Goal: Information Seeking & Learning: Learn about a topic

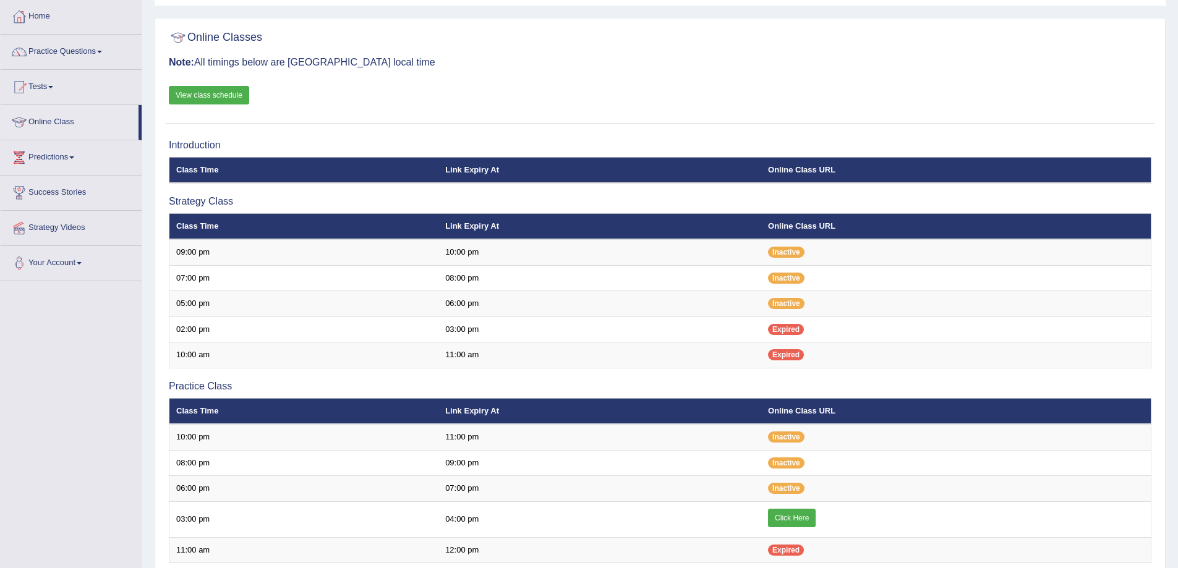
click at [197, 96] on link "View class schedule" at bounding box center [209, 95] width 80 height 19
click at [70, 119] on link "Online Class" at bounding box center [70, 120] width 138 height 31
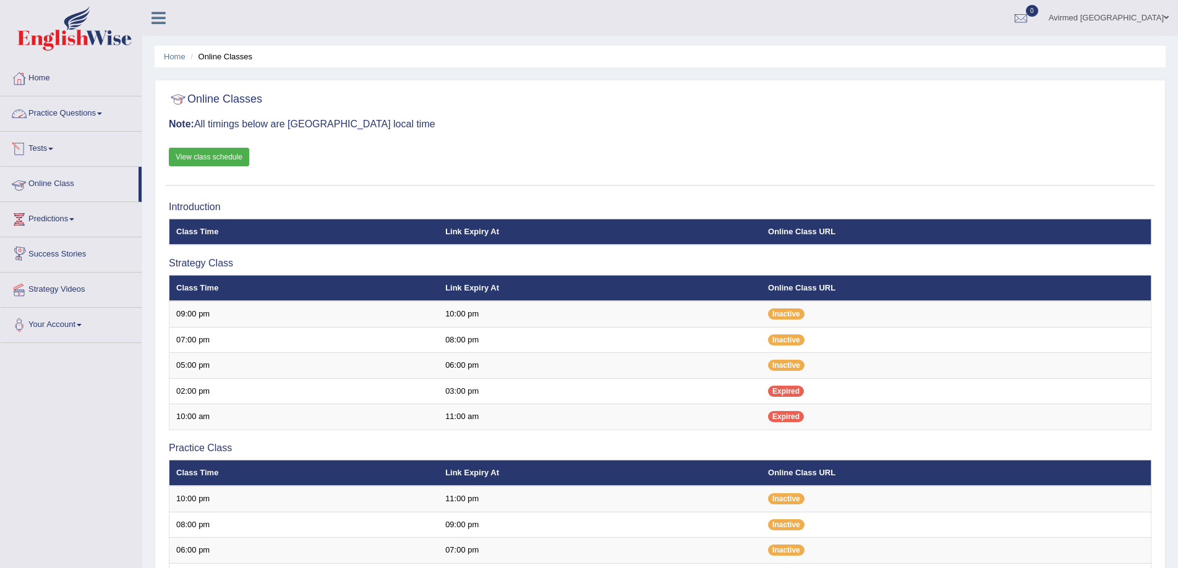
click at [104, 114] on link "Practice Questions" at bounding box center [71, 111] width 141 height 31
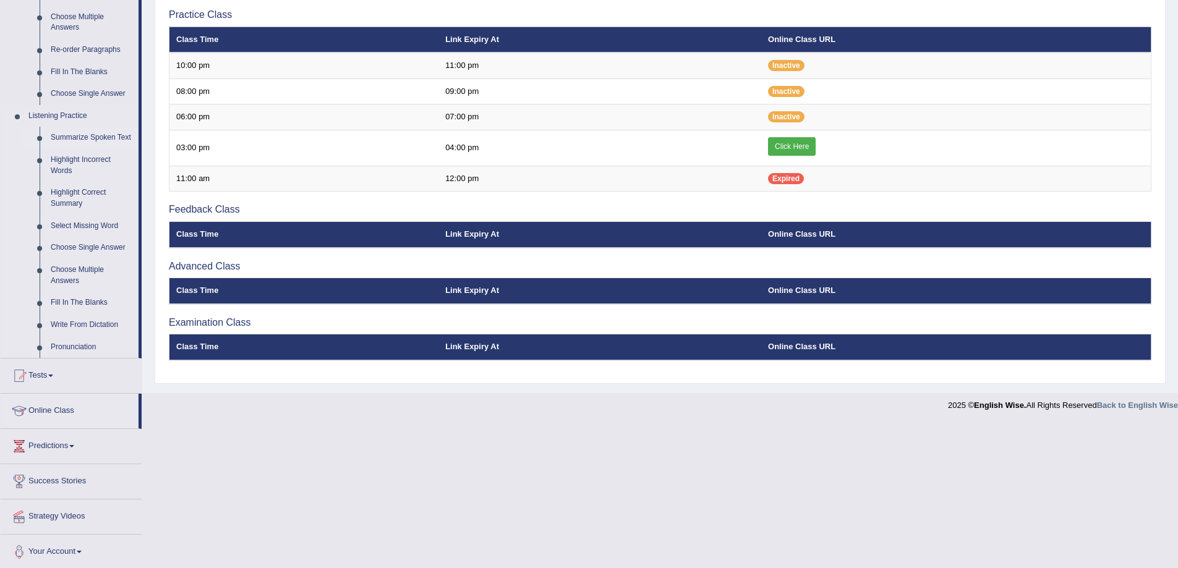
scroll to position [436, 0]
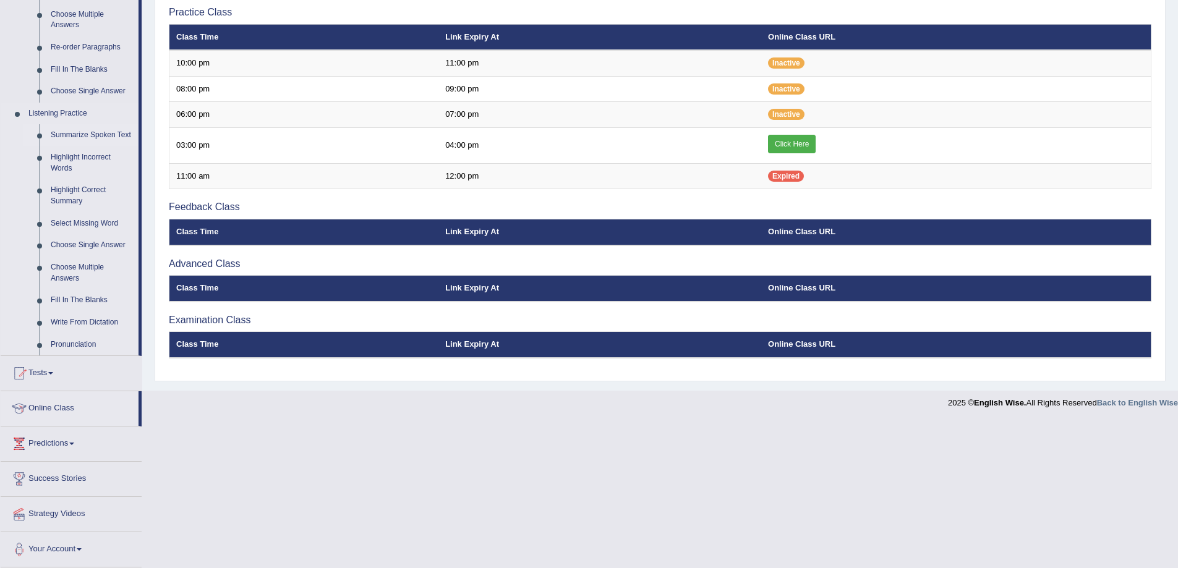
click at [93, 132] on link "Summarize Spoken Text" at bounding box center [91, 135] width 93 height 22
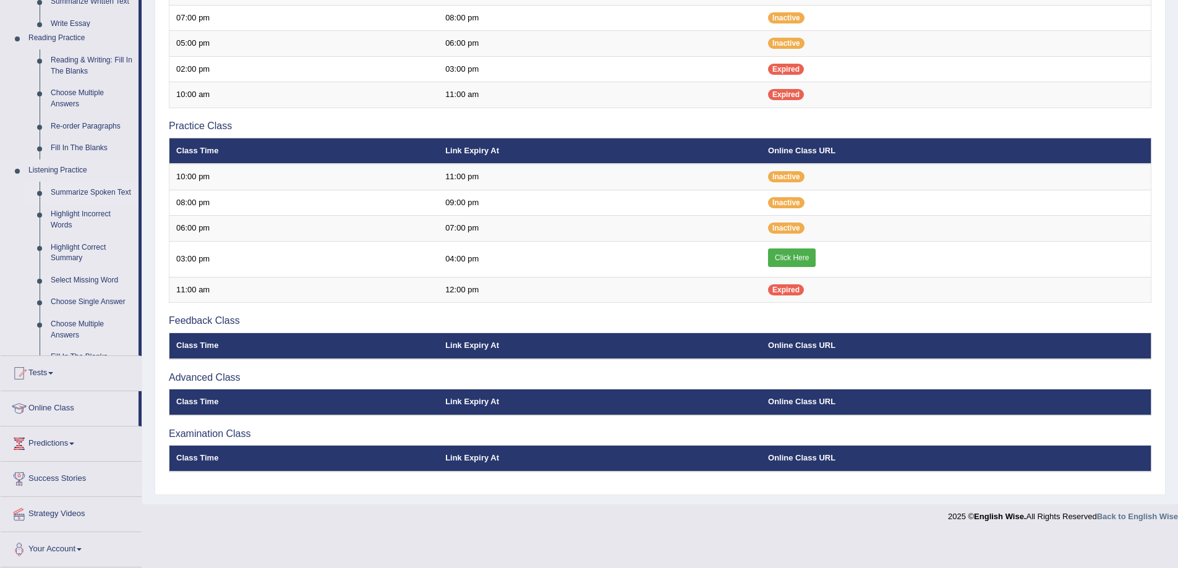
scroll to position [289, 0]
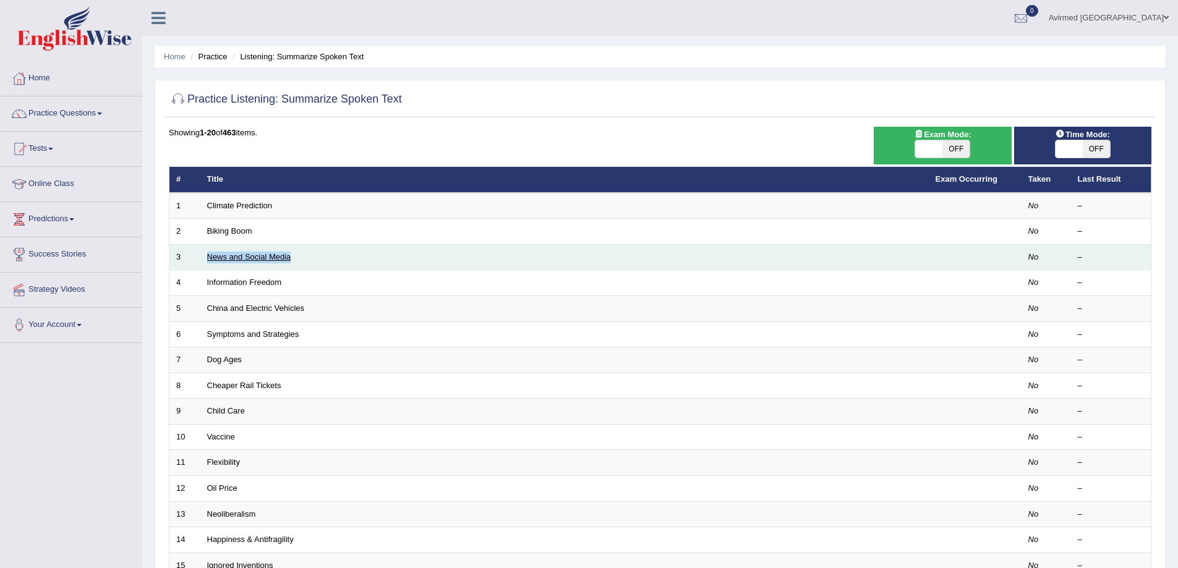
drag, startPoint x: 303, startPoint y: 257, endPoint x: 207, endPoint y: 257, distance: 96.5
click at [207, 257] on td "News and Social Media" at bounding box center [564, 257] width 728 height 26
copy link "News and Social Media"
